Goal: Task Accomplishment & Management: Manage account settings

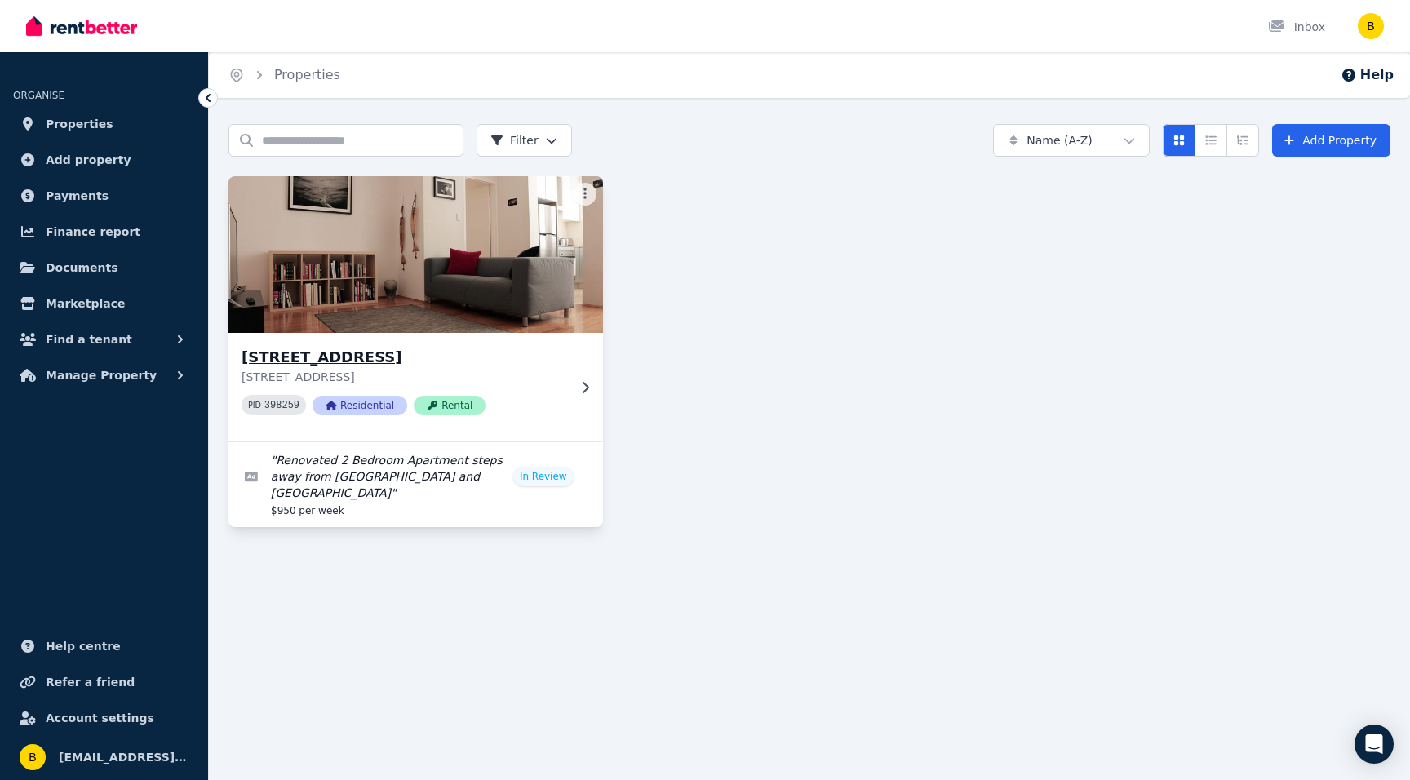
click at [365, 268] on img at bounding box center [415, 254] width 393 height 165
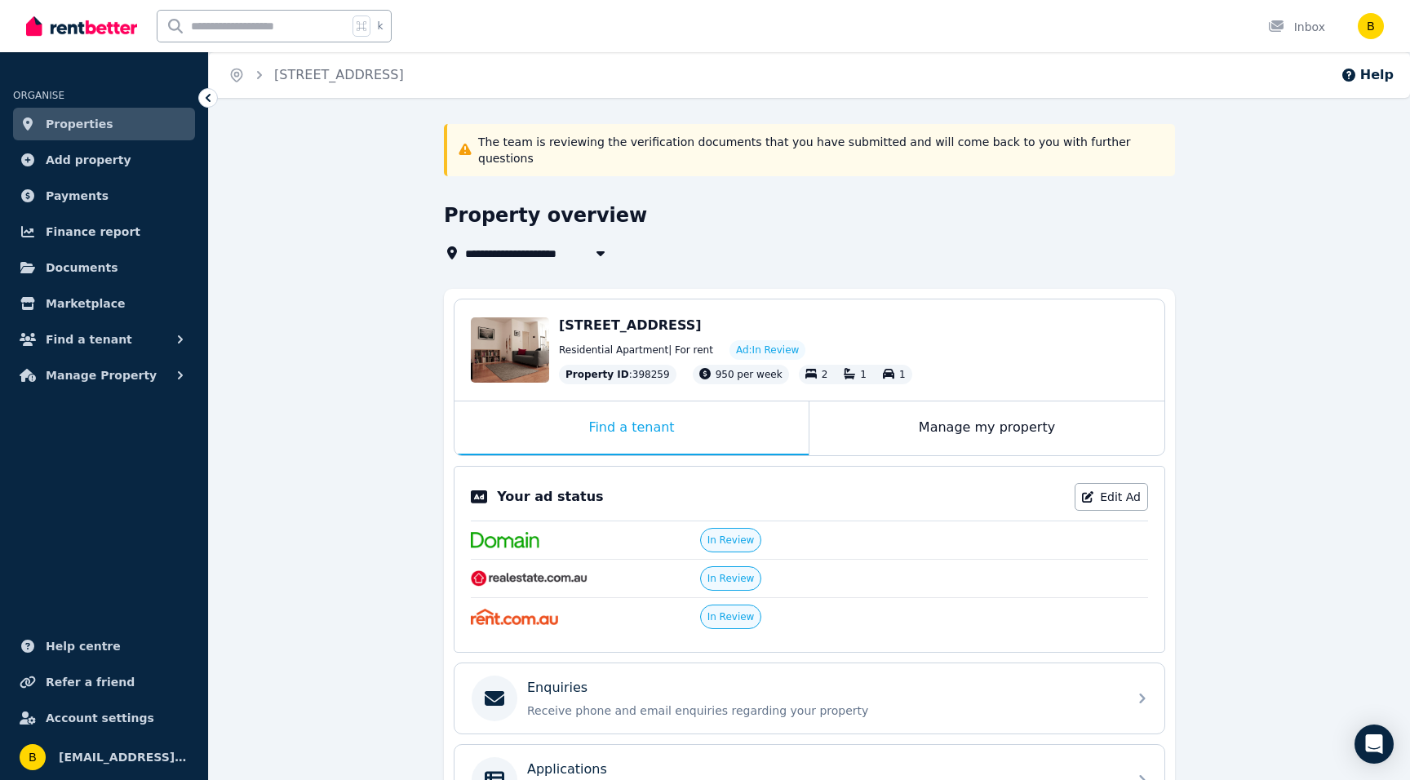
click at [73, 114] on span "Properties" at bounding box center [80, 124] width 68 height 20
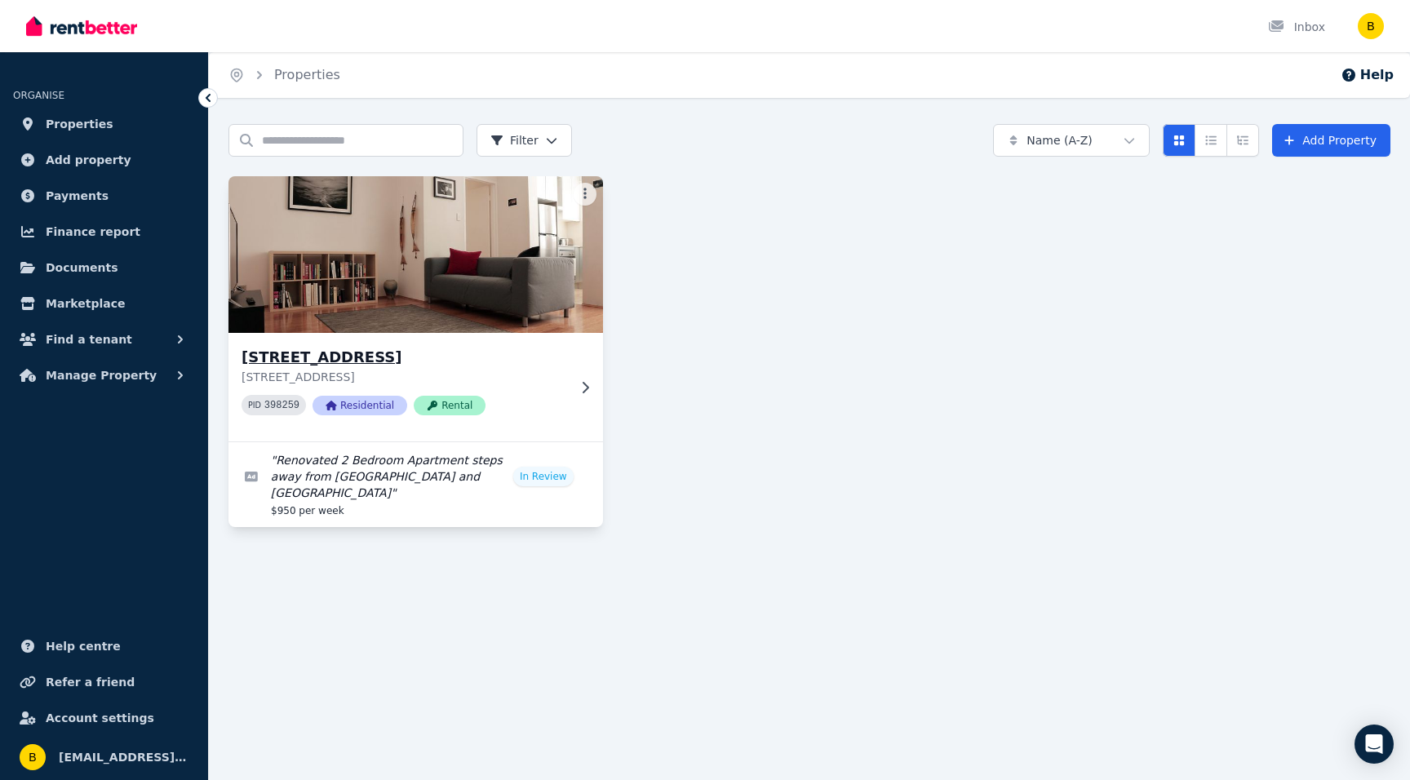
click at [367, 218] on img at bounding box center [415, 254] width 393 height 165
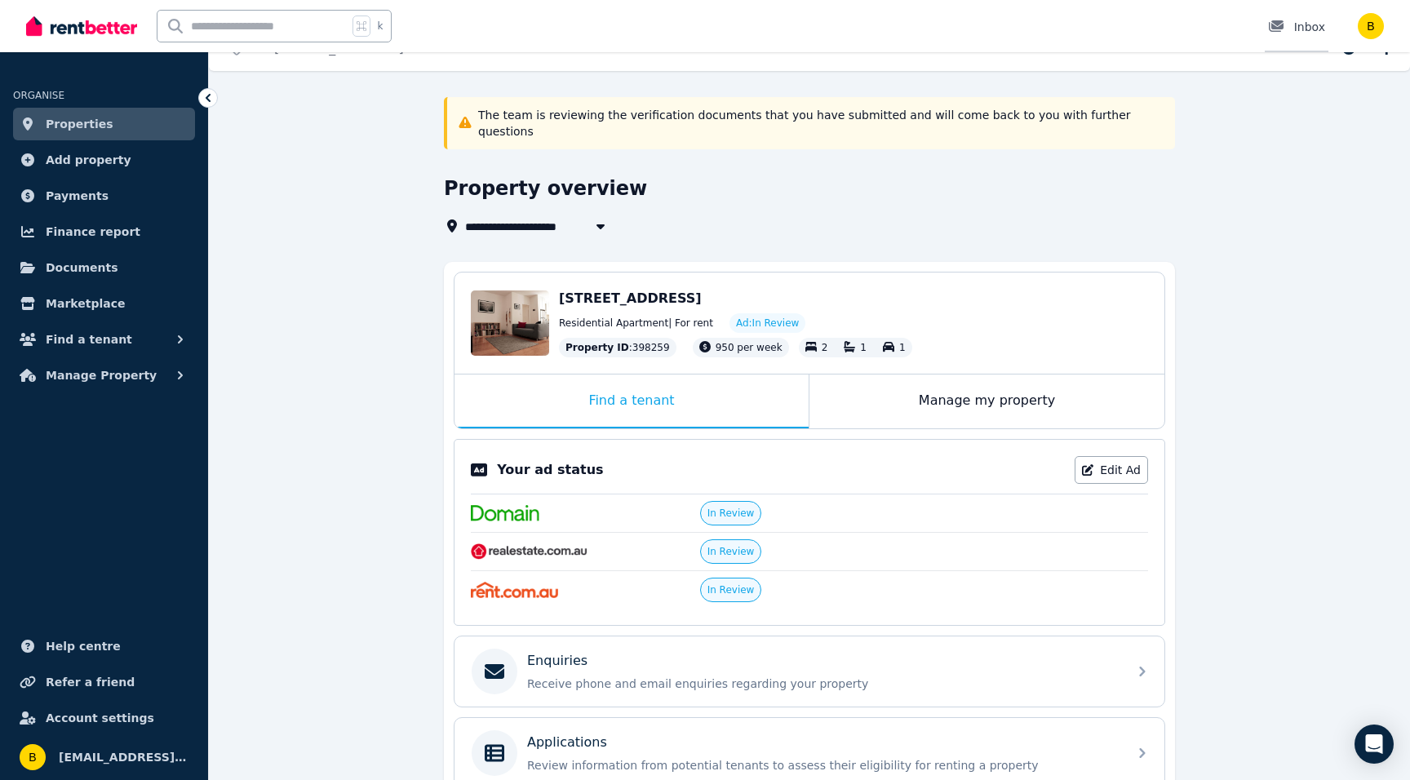
scroll to position [12, 0]
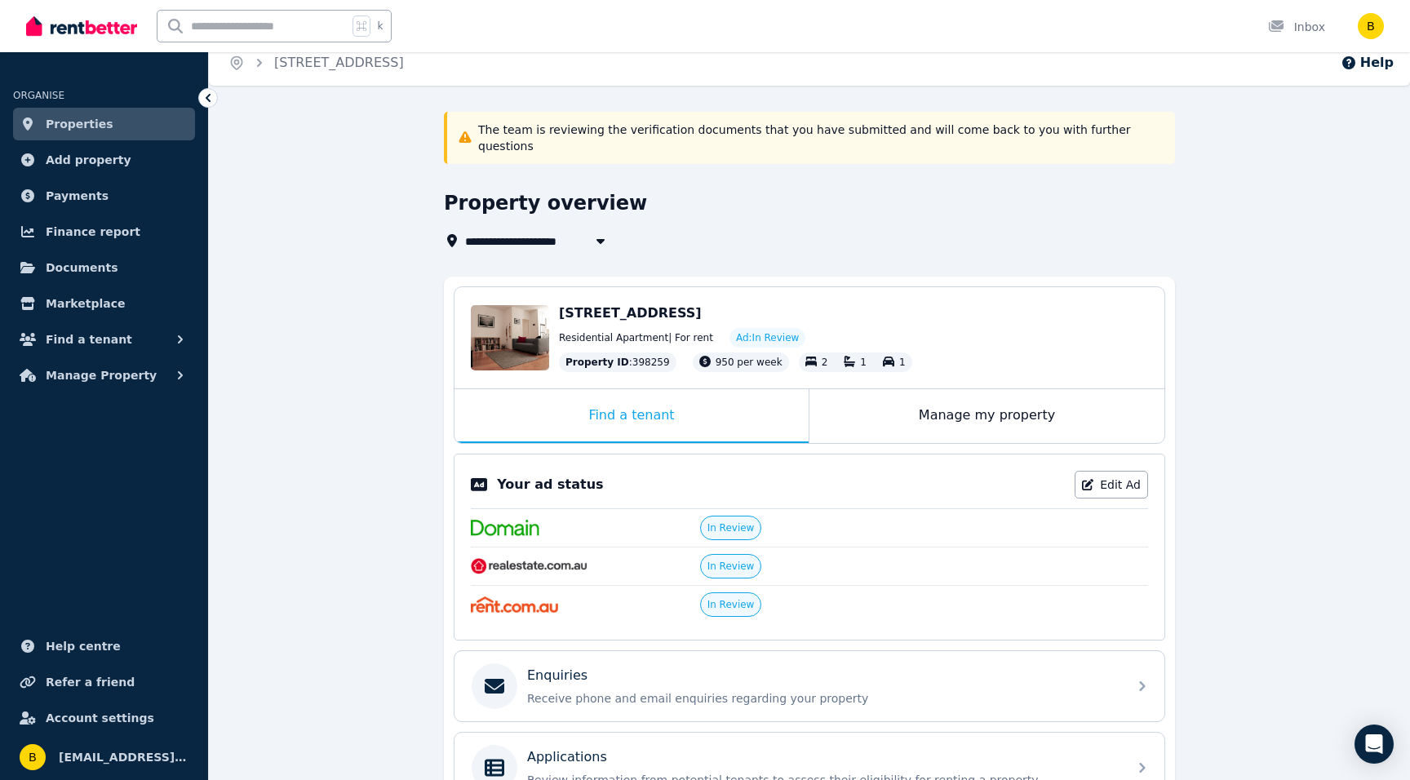
click at [51, 125] on span "Properties" at bounding box center [80, 124] width 68 height 20
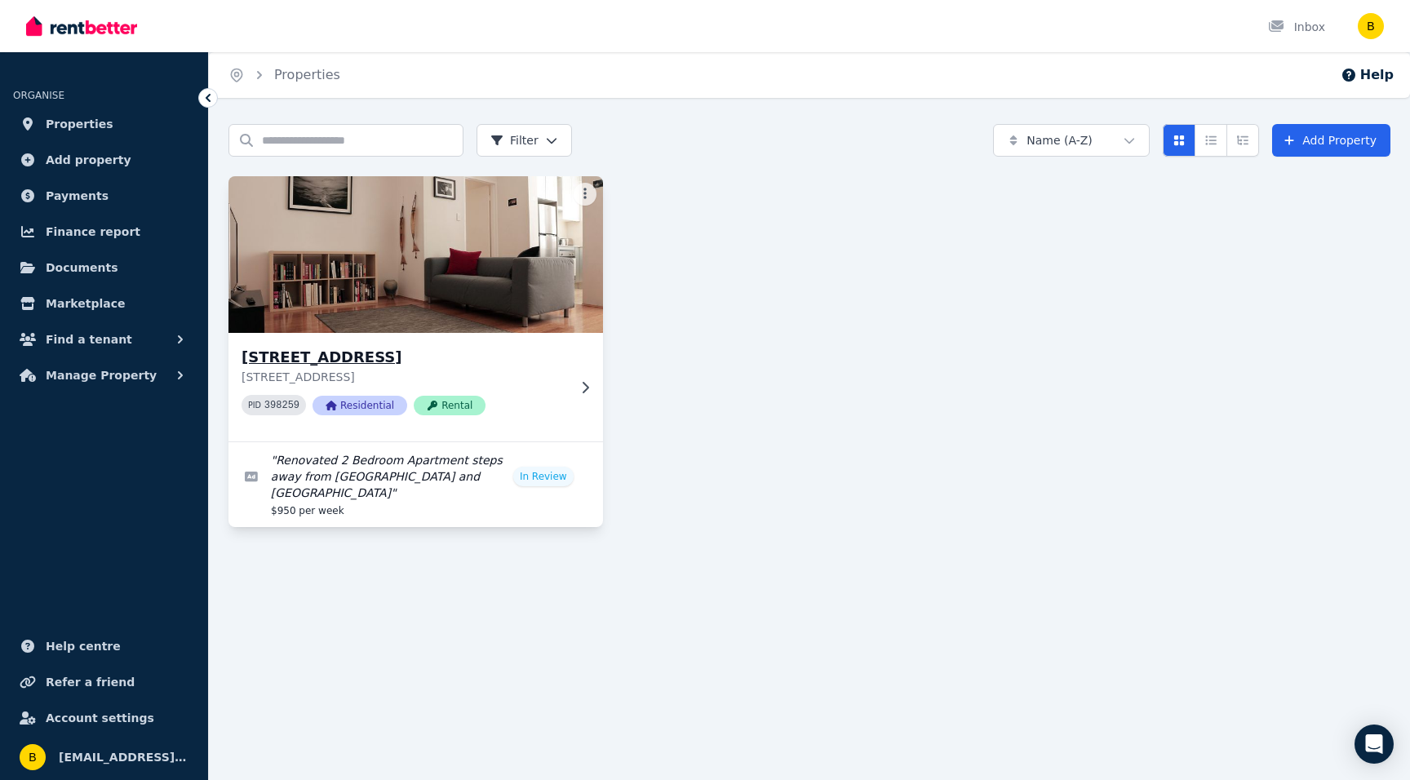
click at [429, 272] on img at bounding box center [415, 254] width 393 height 165
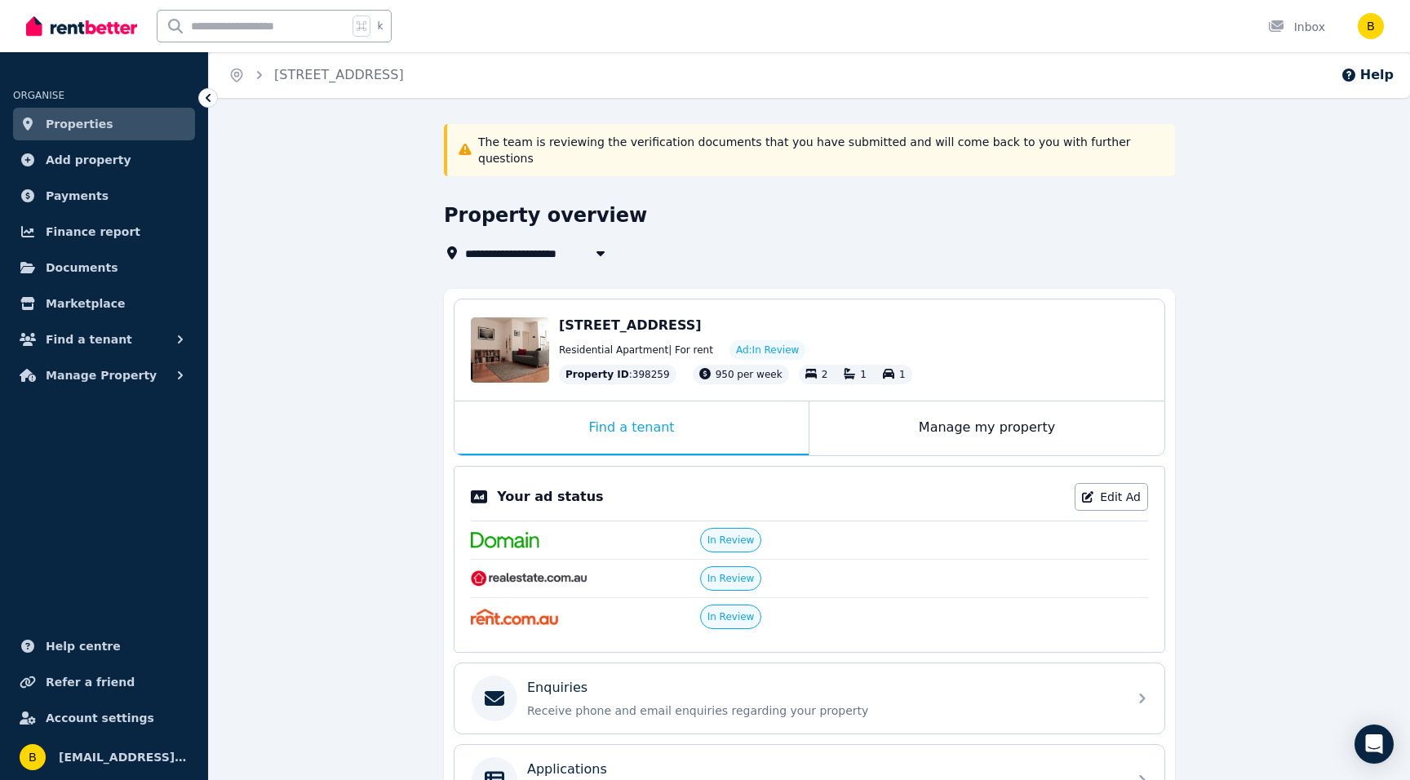
click at [54, 116] on span "Properties" at bounding box center [80, 124] width 68 height 20
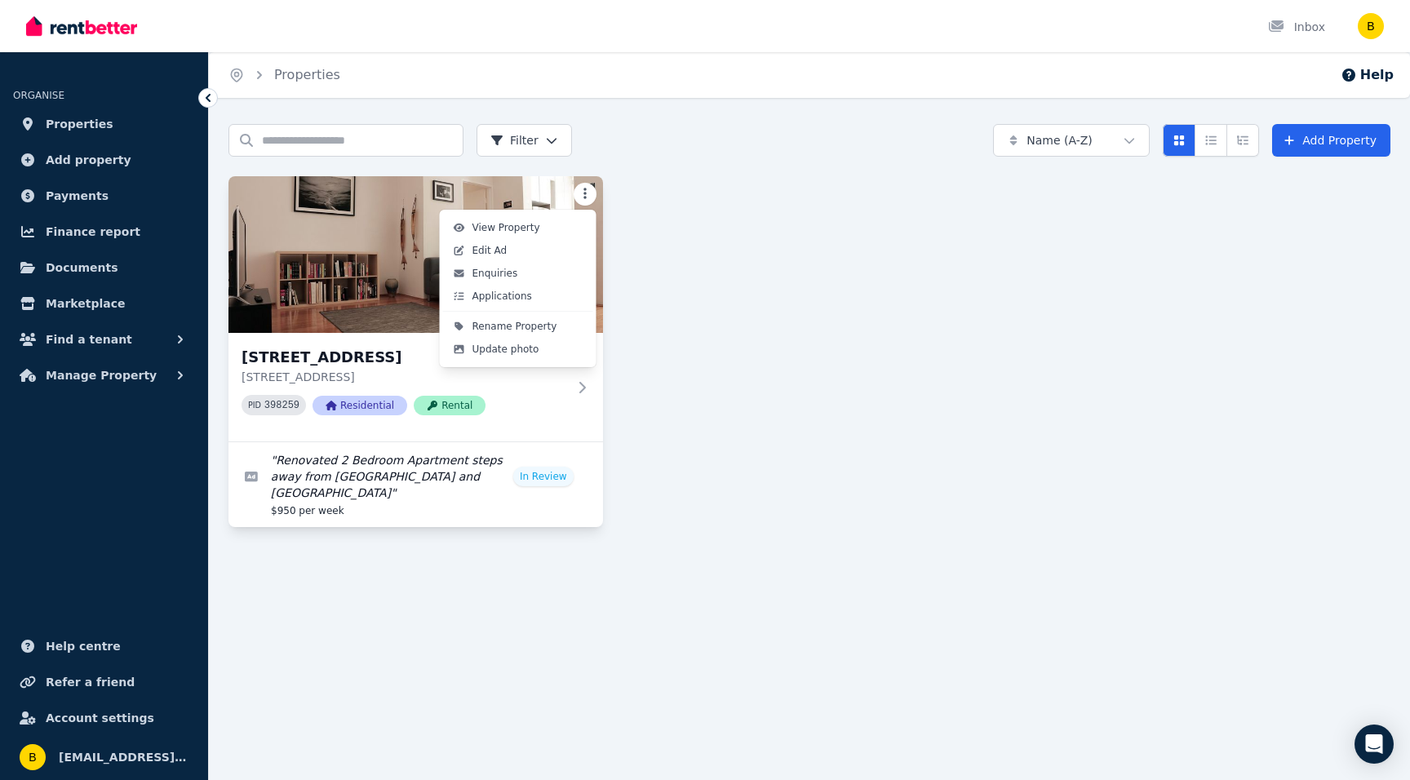
click at [585, 193] on html "Open main menu Inbox Open user menu ORGANISE Properties Add property Payments F…" at bounding box center [705, 390] width 1410 height 780
click at [528, 227] on span "View Property" at bounding box center [506, 227] width 68 height 13
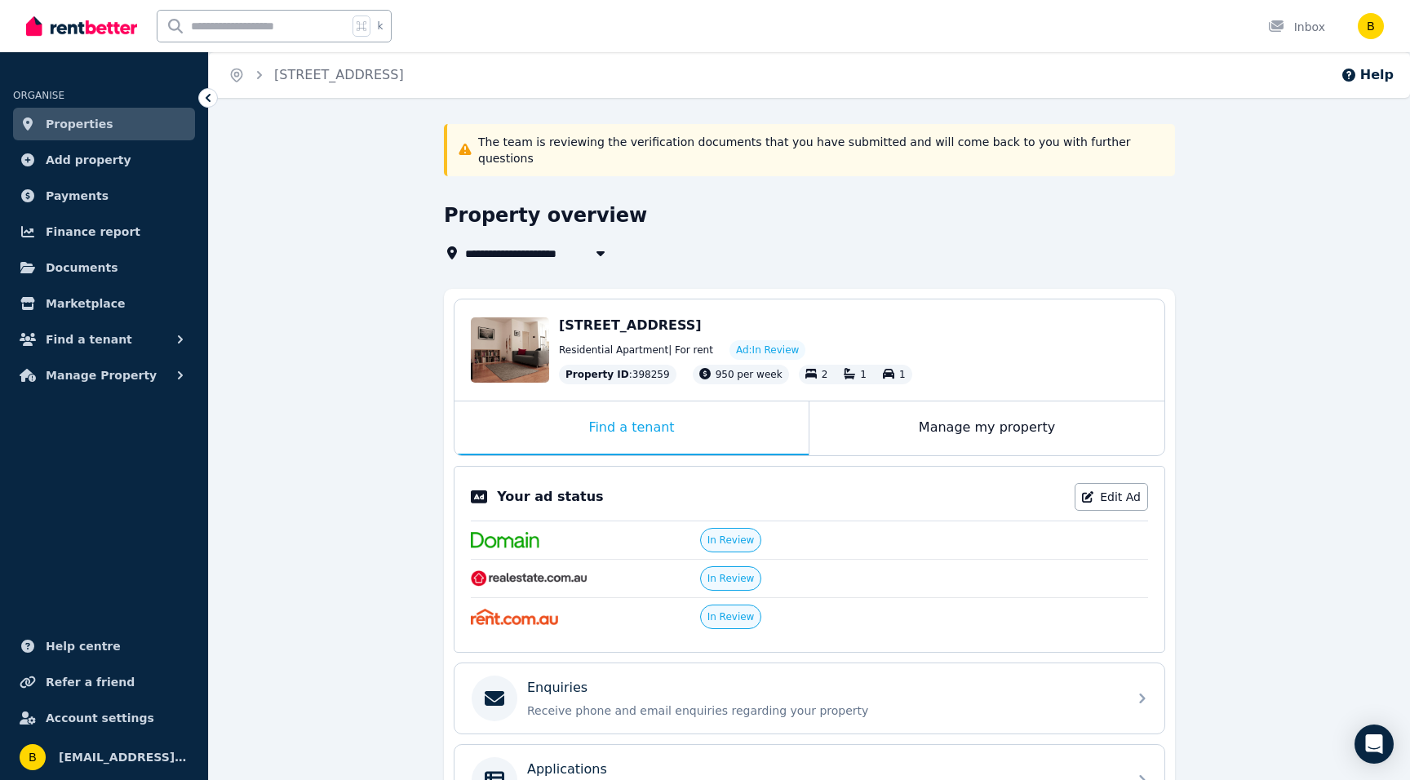
click at [50, 113] on link "Properties" at bounding box center [104, 124] width 182 height 33
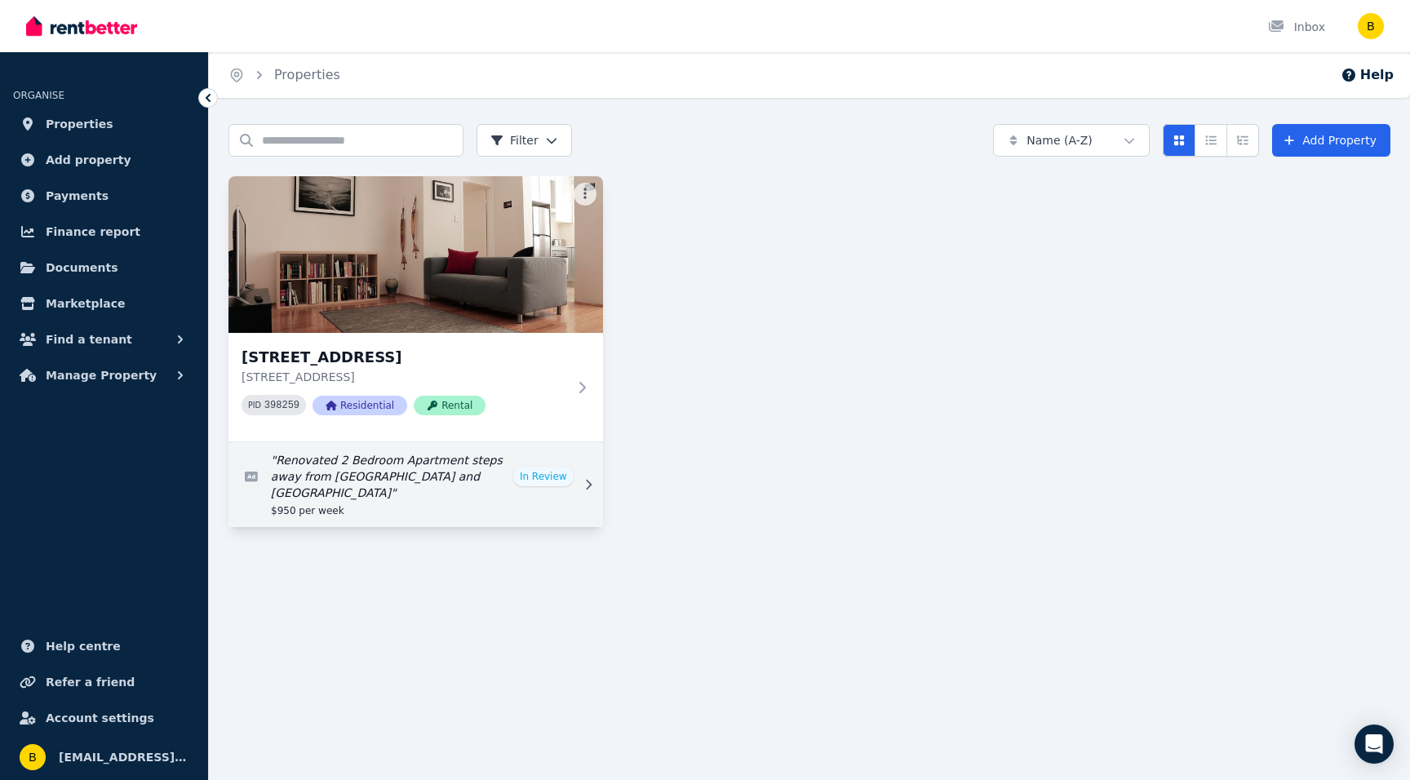
click at [385, 467] on link "Edit listing: Renovated 2 Bedroom Apartment steps away from Queens Park and Cen…" at bounding box center [415, 484] width 374 height 85
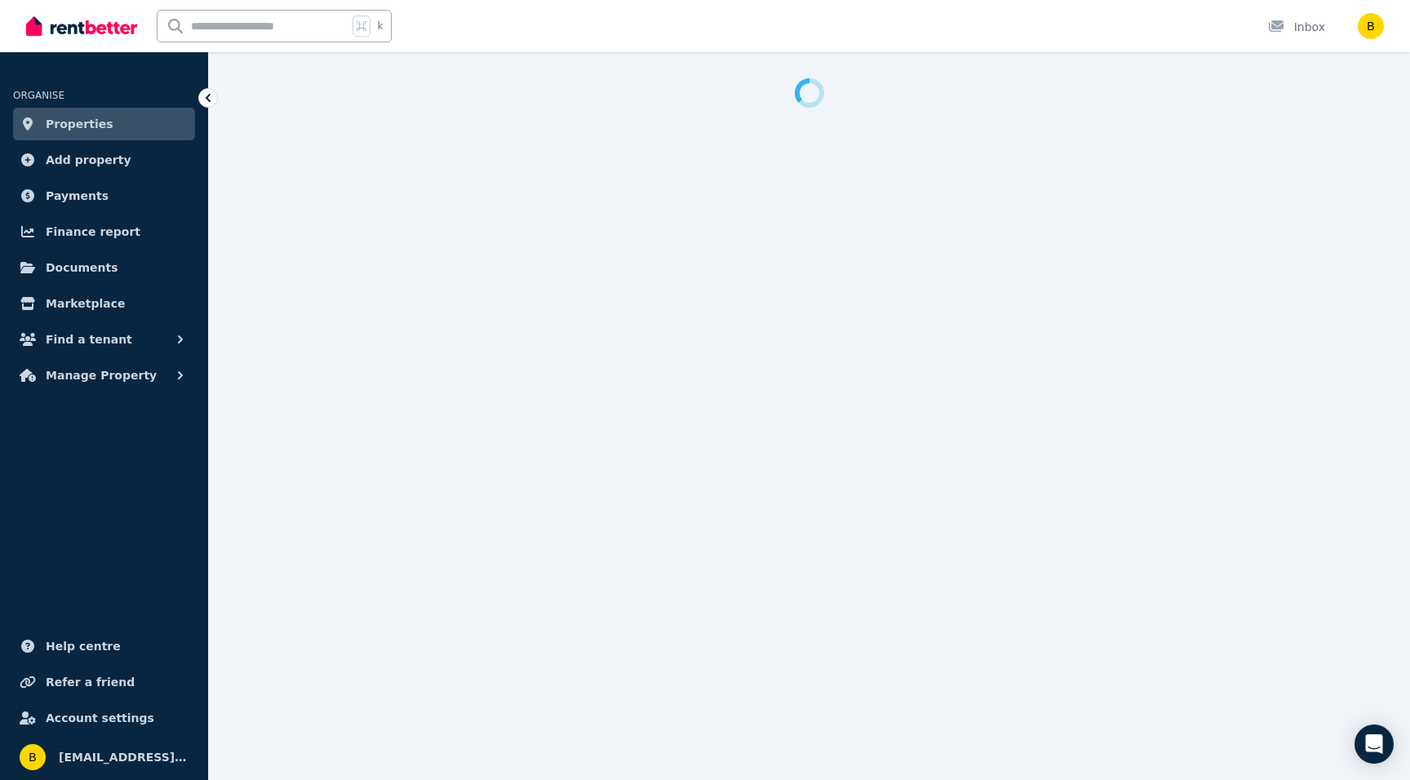
select select "***"
select select "**********"
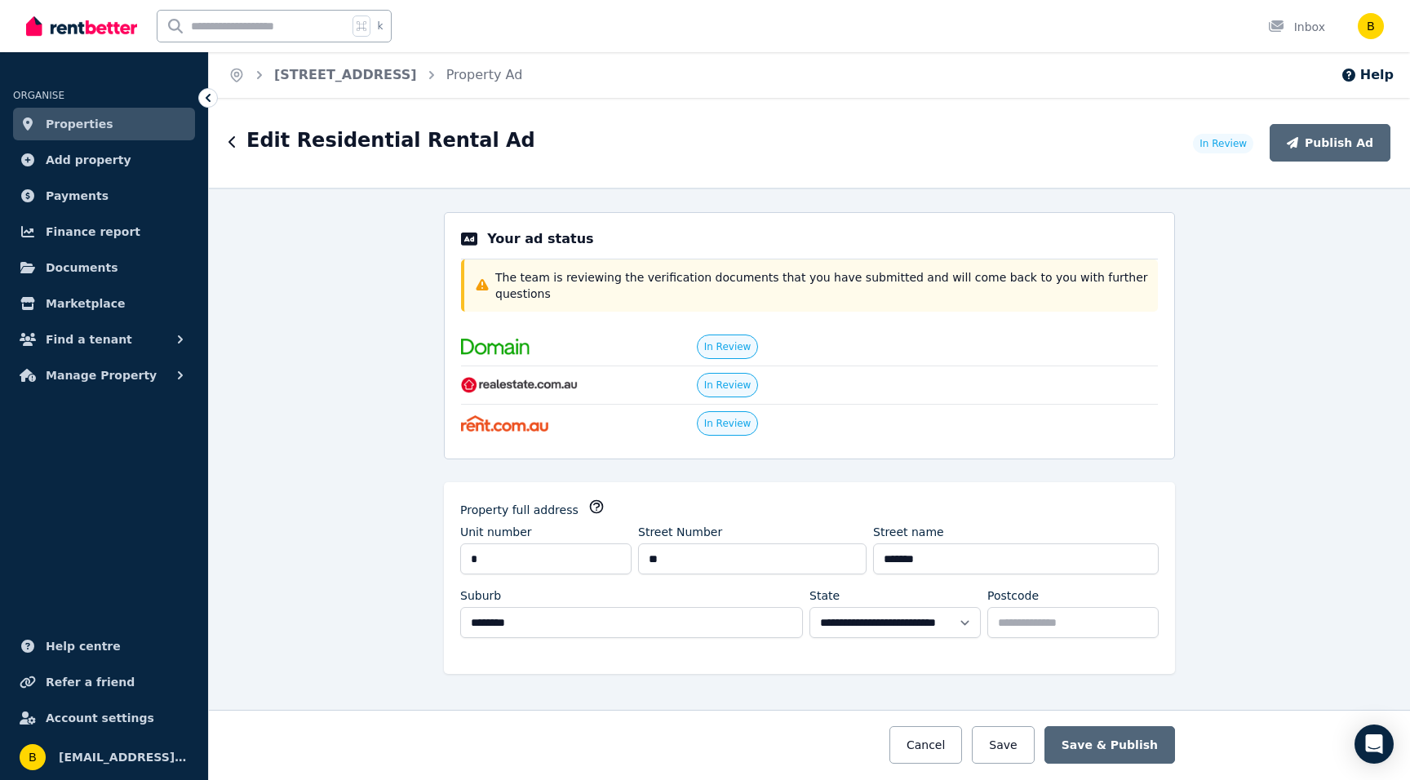
click at [64, 120] on span "Properties" at bounding box center [80, 124] width 68 height 20
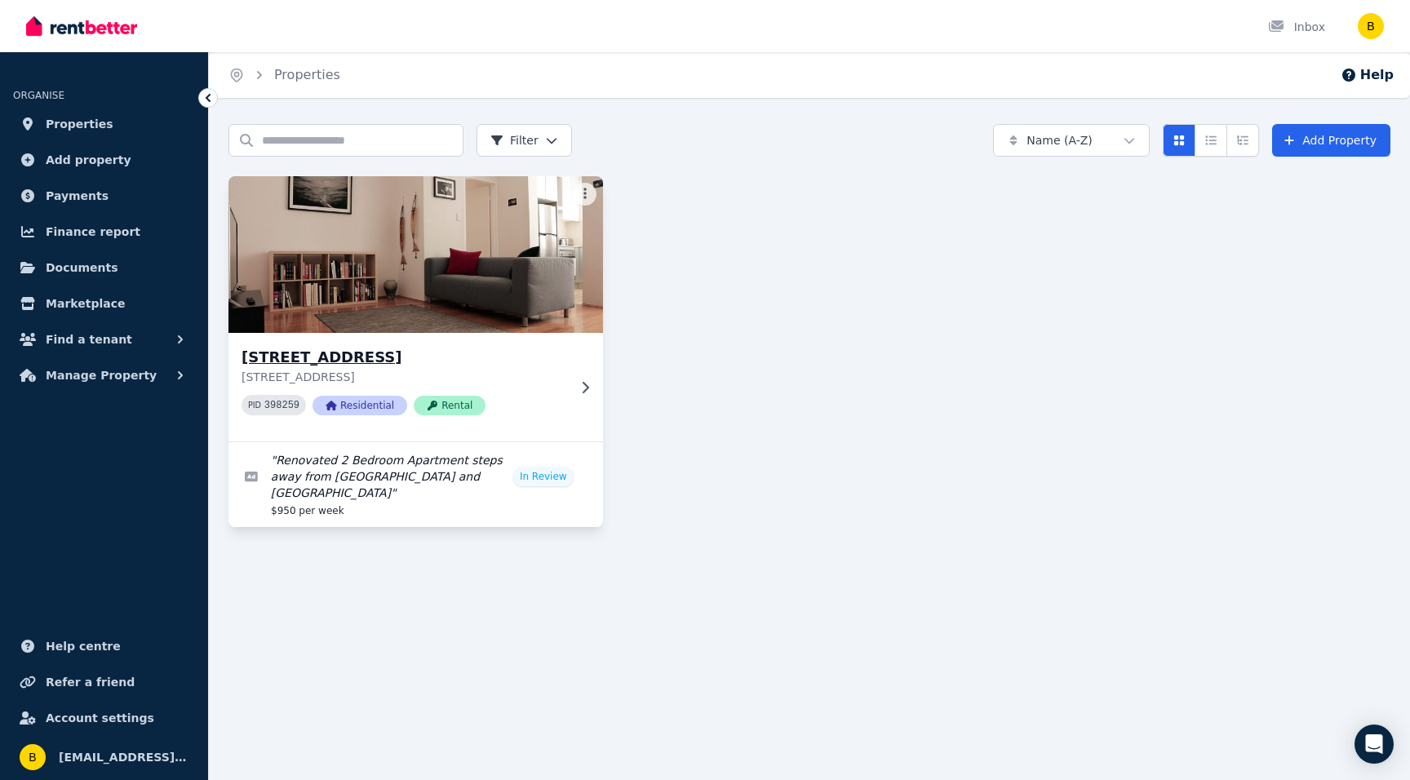
click at [459, 240] on img at bounding box center [415, 254] width 393 height 165
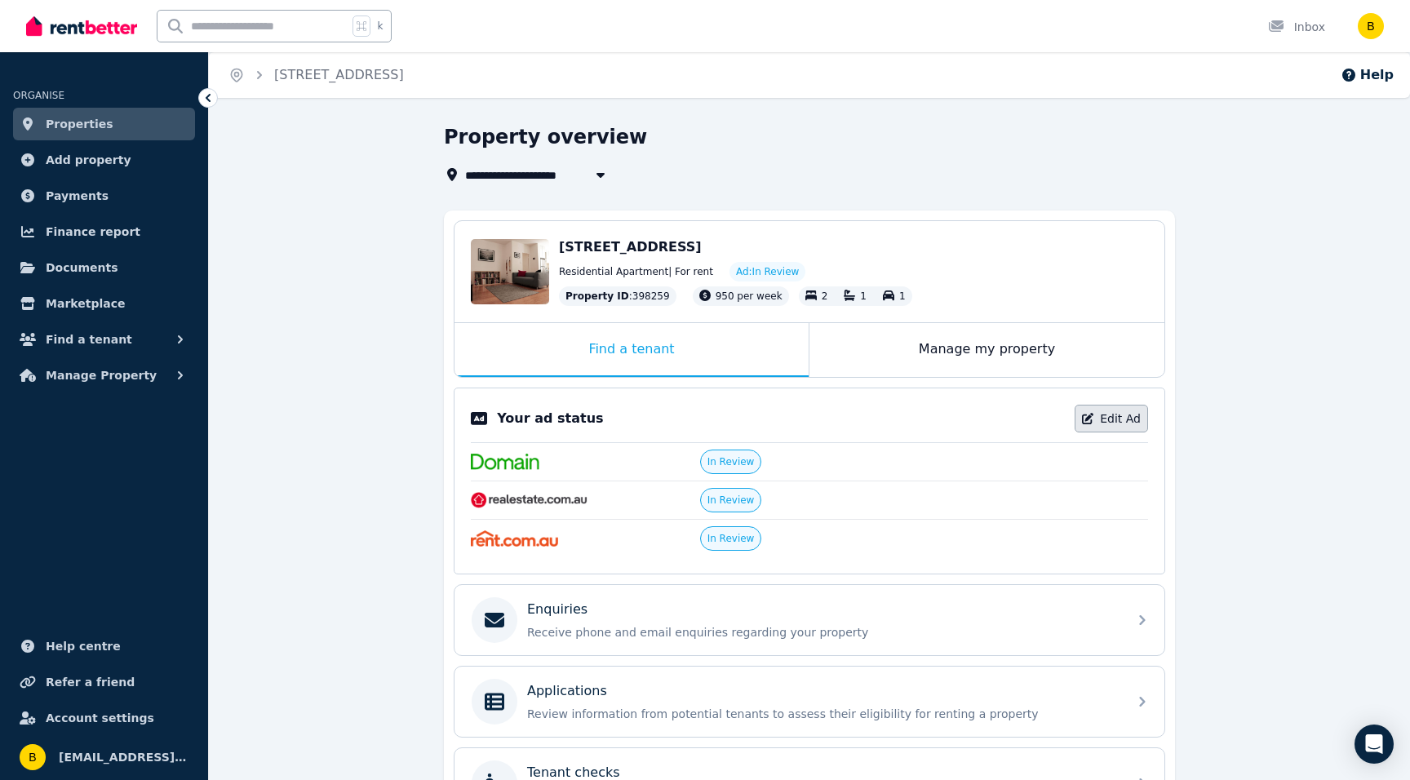
click at [1110, 413] on link "Edit Ad" at bounding box center [1111, 419] width 73 height 28
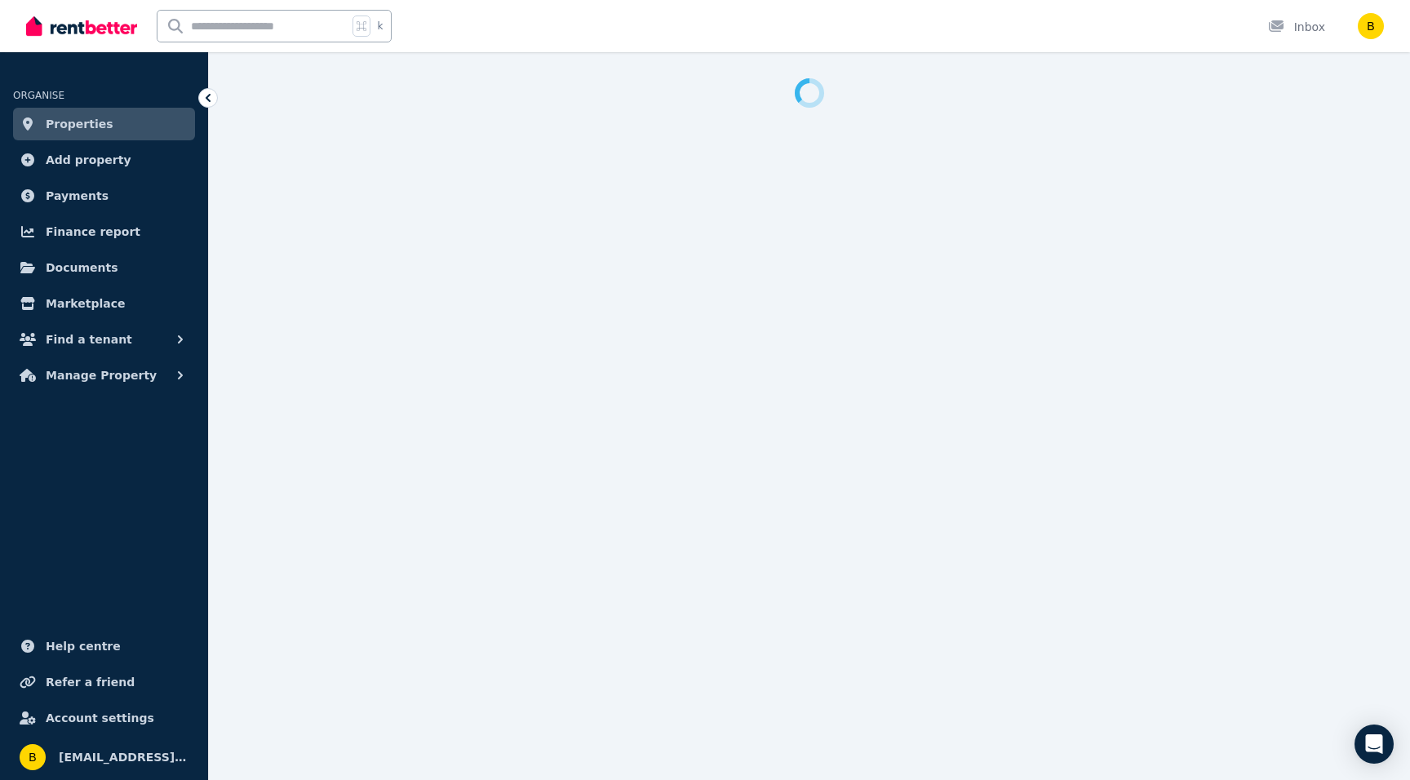
select select "***"
select select "**********"
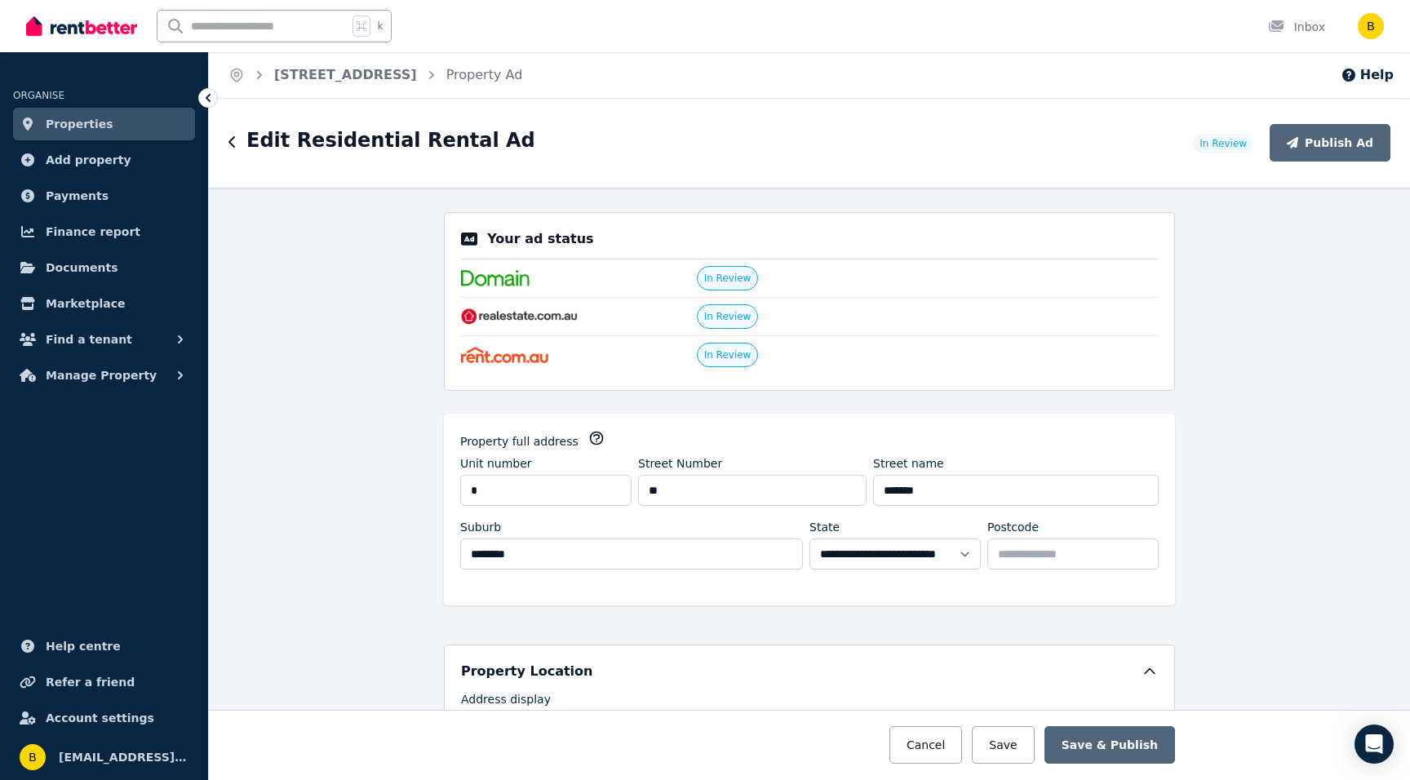
click at [65, 122] on span "Properties" at bounding box center [80, 124] width 68 height 20
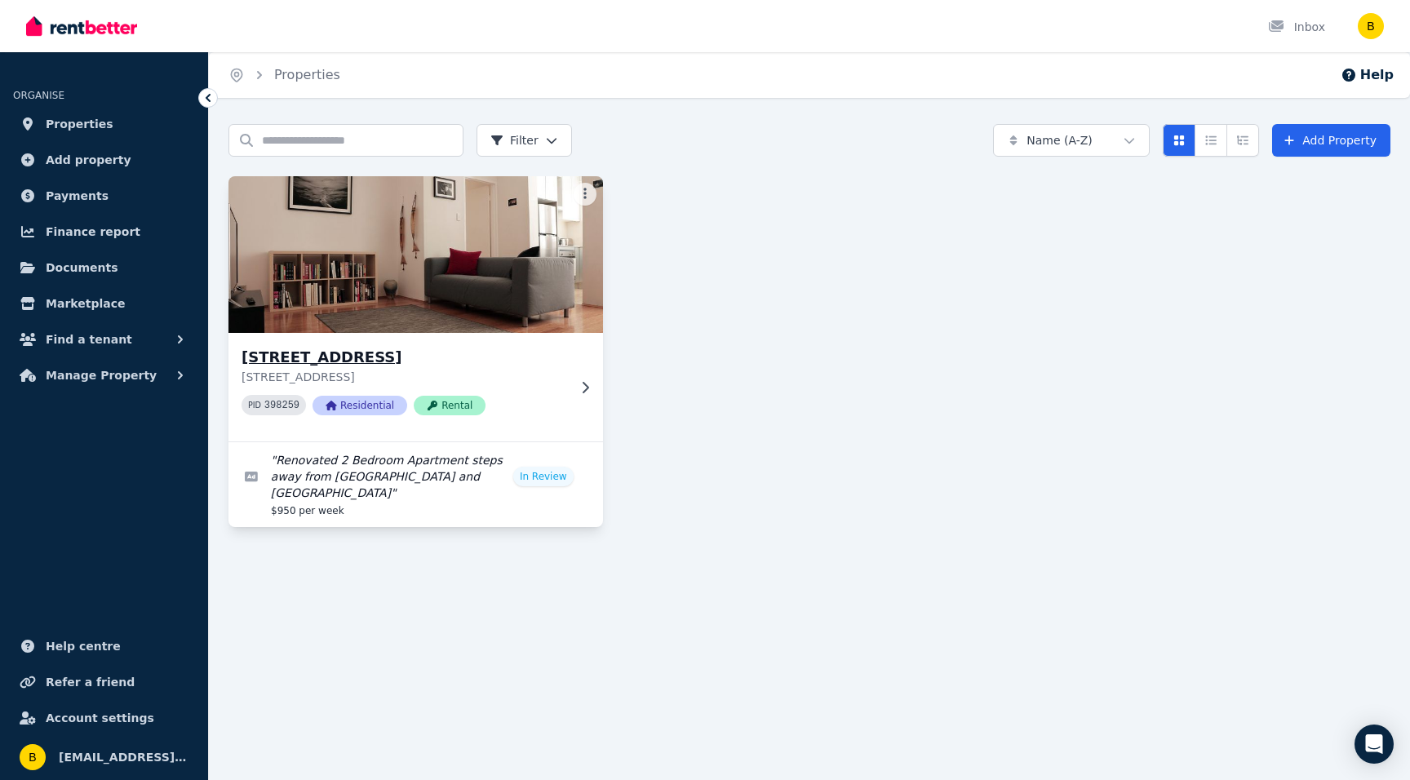
click at [369, 236] on img at bounding box center [415, 254] width 393 height 165
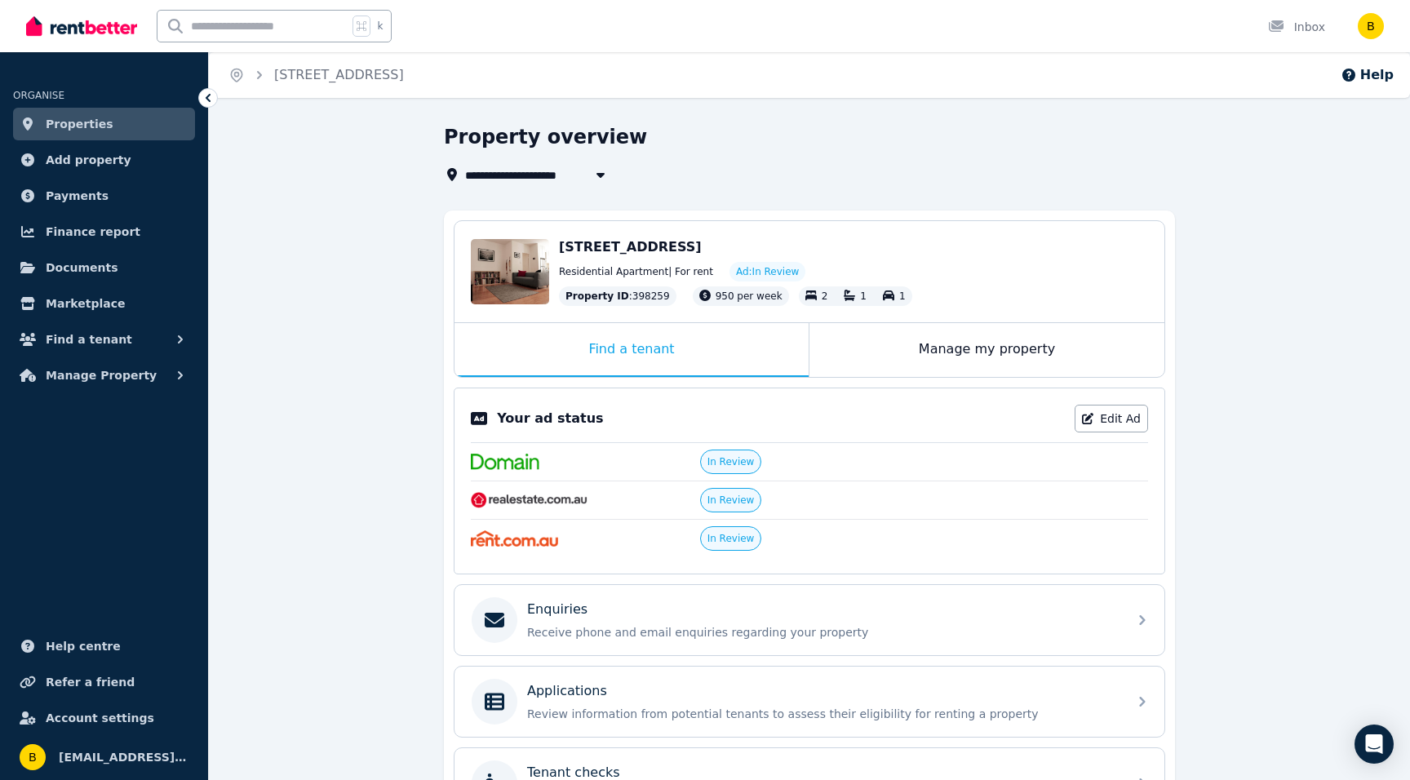
click at [57, 122] on span "Properties" at bounding box center [80, 124] width 68 height 20
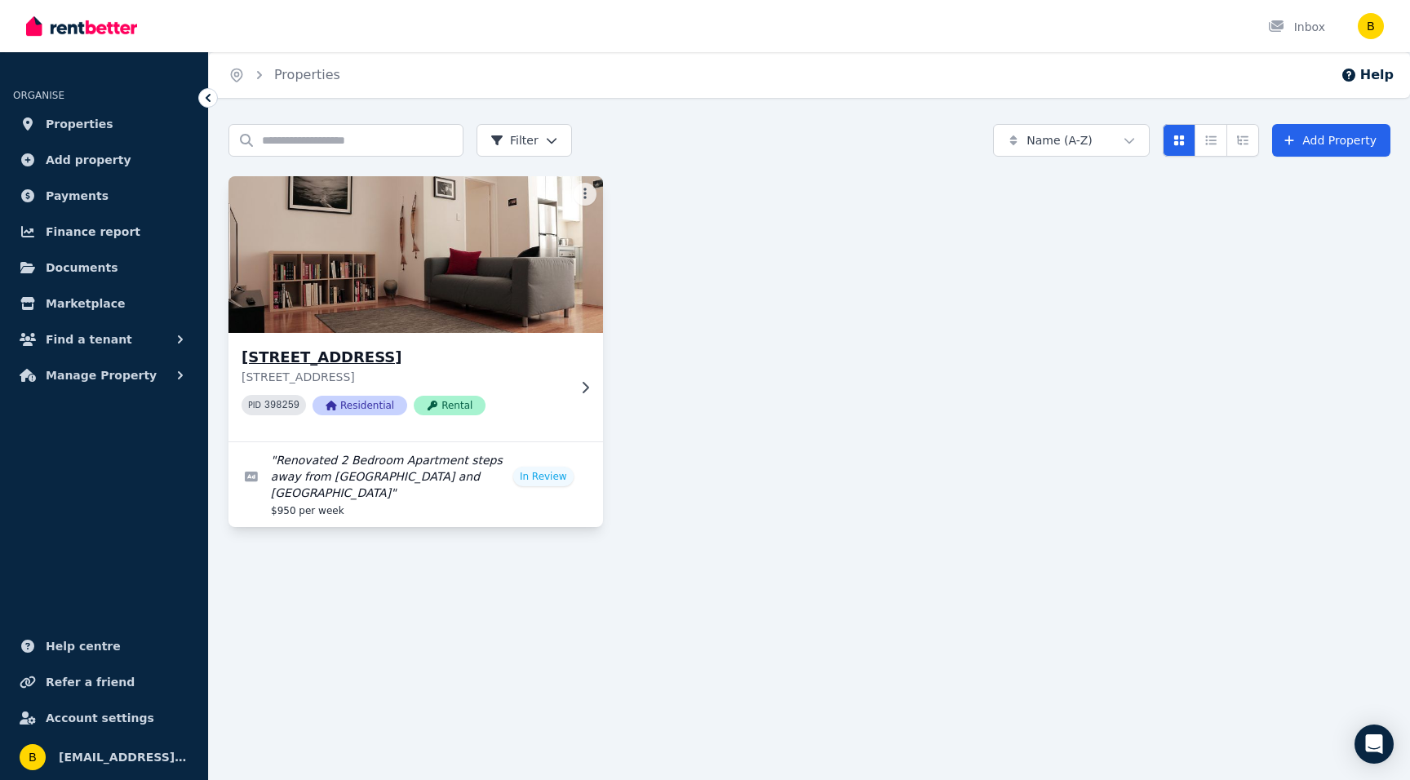
click at [347, 247] on img at bounding box center [415, 254] width 393 height 165
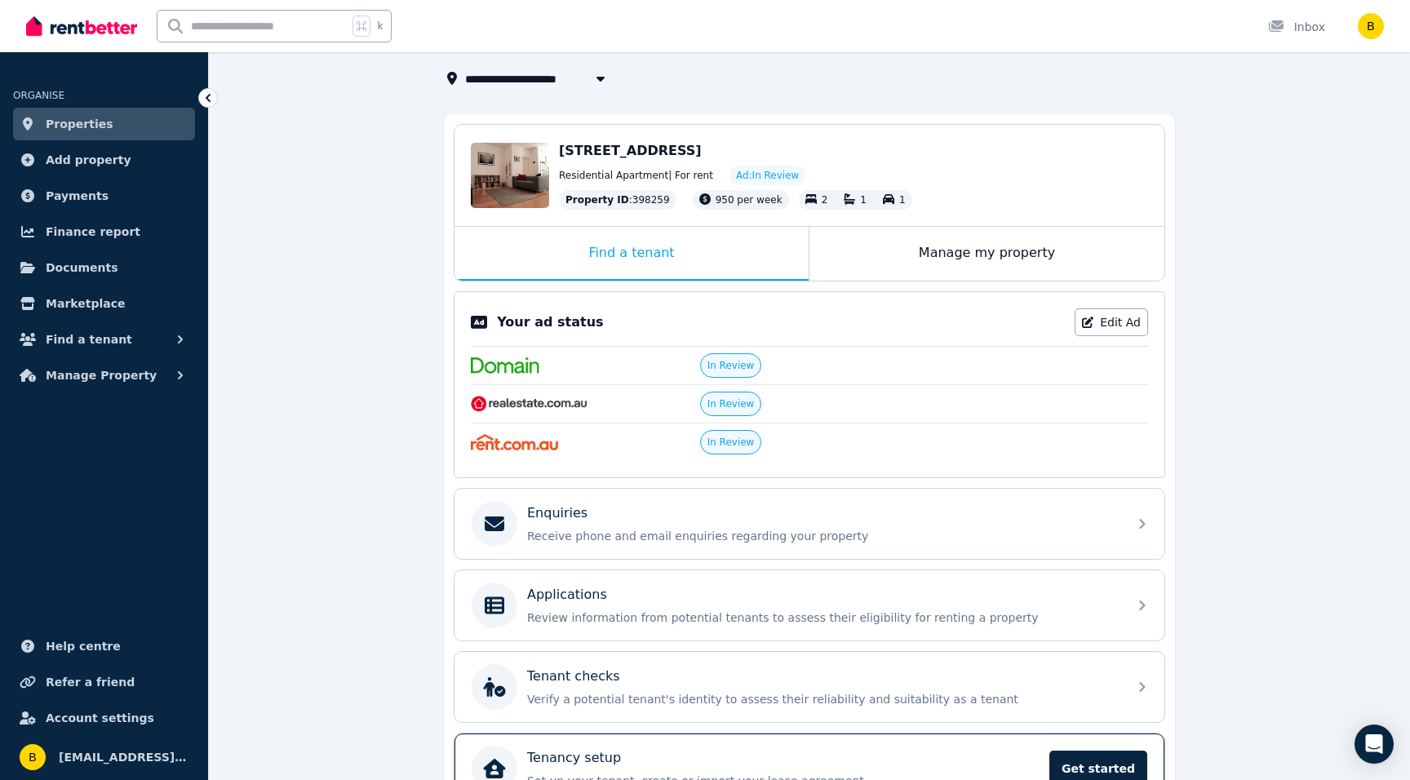
scroll to position [85, 0]
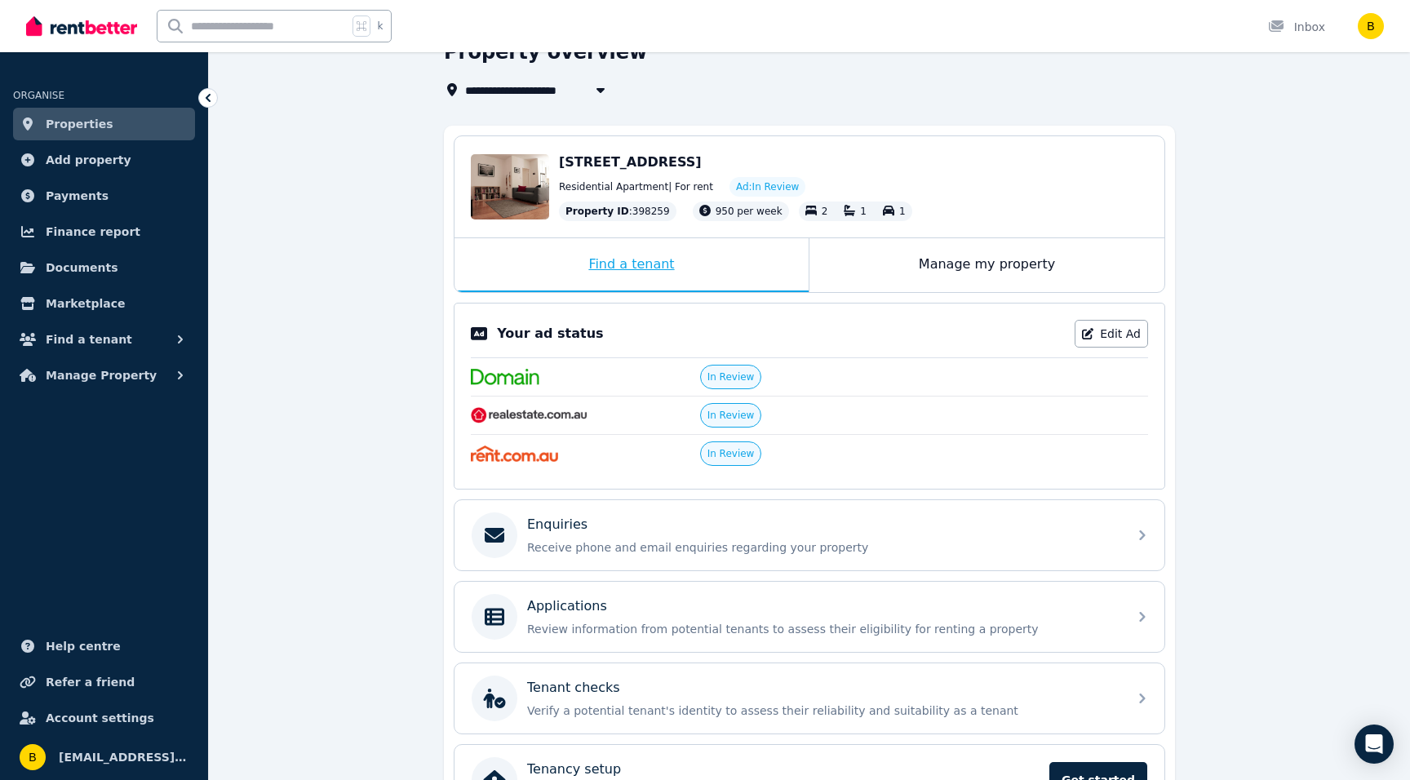
click at [612, 268] on div "Find a tenant" at bounding box center [631, 265] width 354 height 54
